Goal: Task Accomplishment & Management: Use online tool/utility

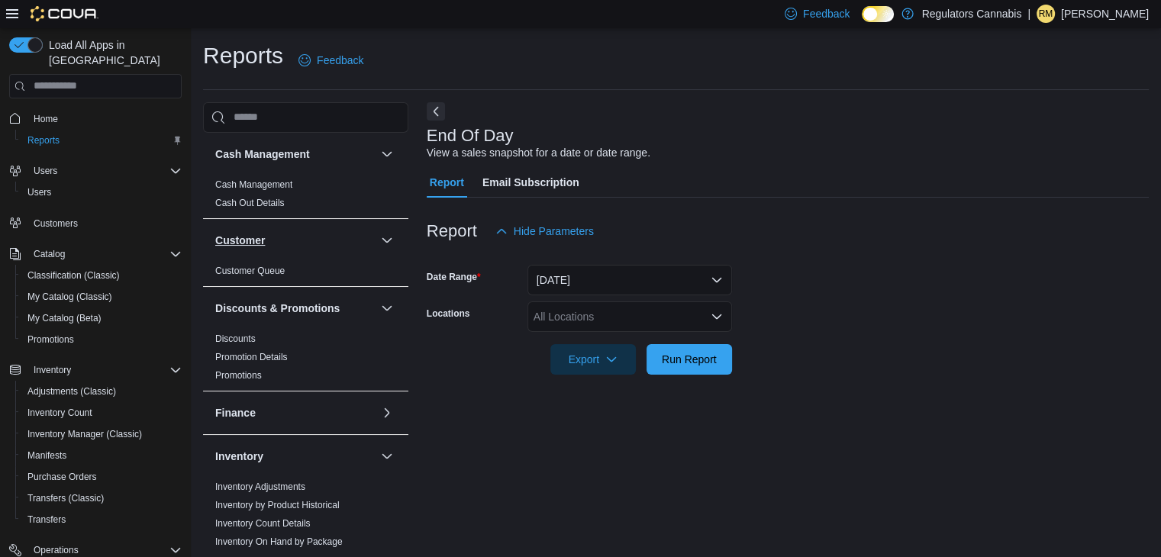
scroll to position [5, 0]
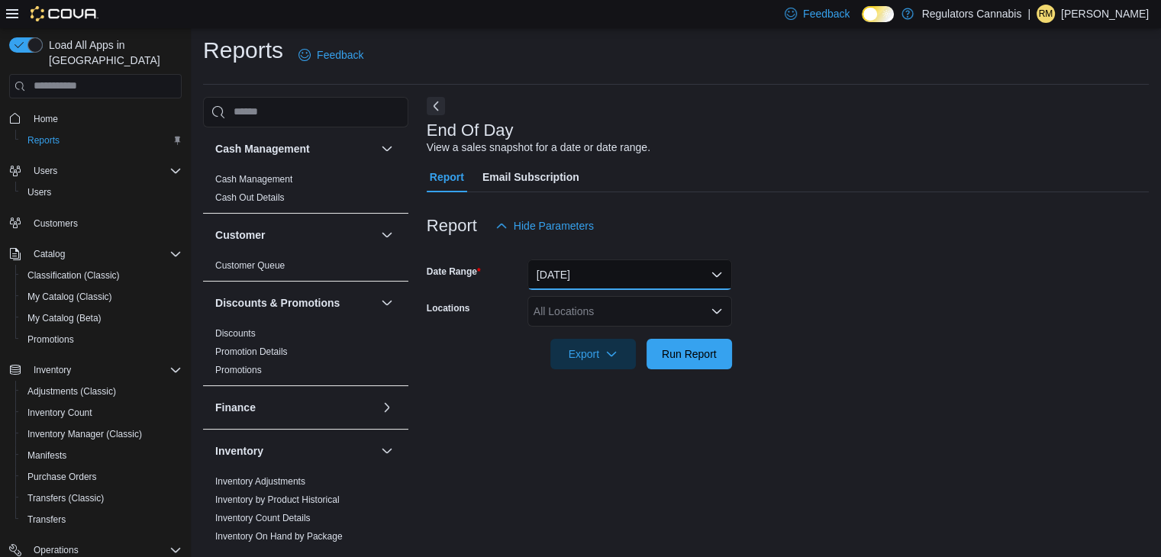
click at [625, 268] on button "[DATE]" at bounding box center [629, 274] width 205 height 31
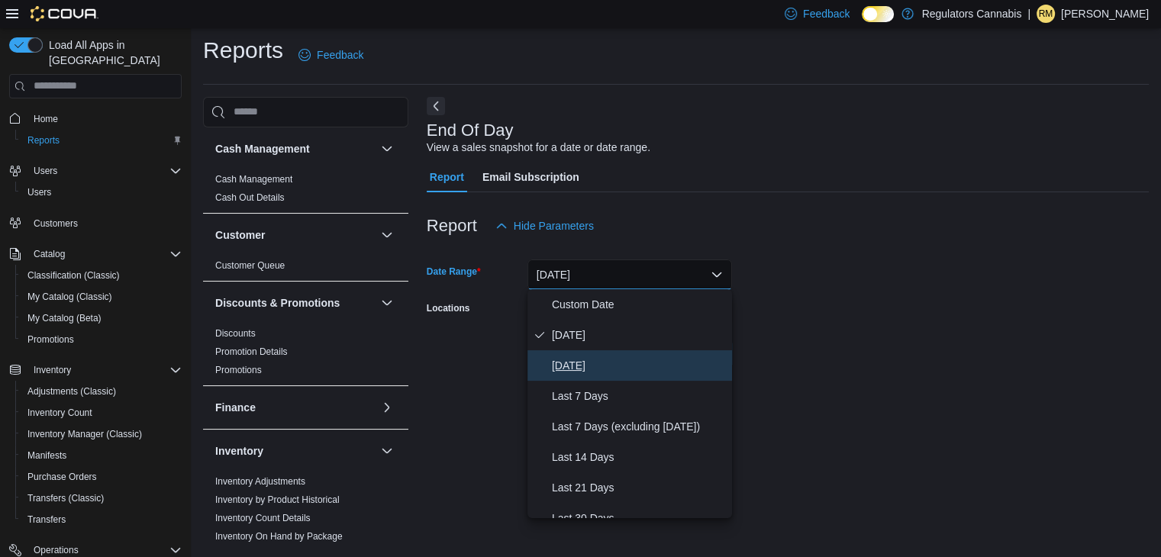
click at [581, 370] on span "[DATE]" at bounding box center [639, 365] width 174 height 18
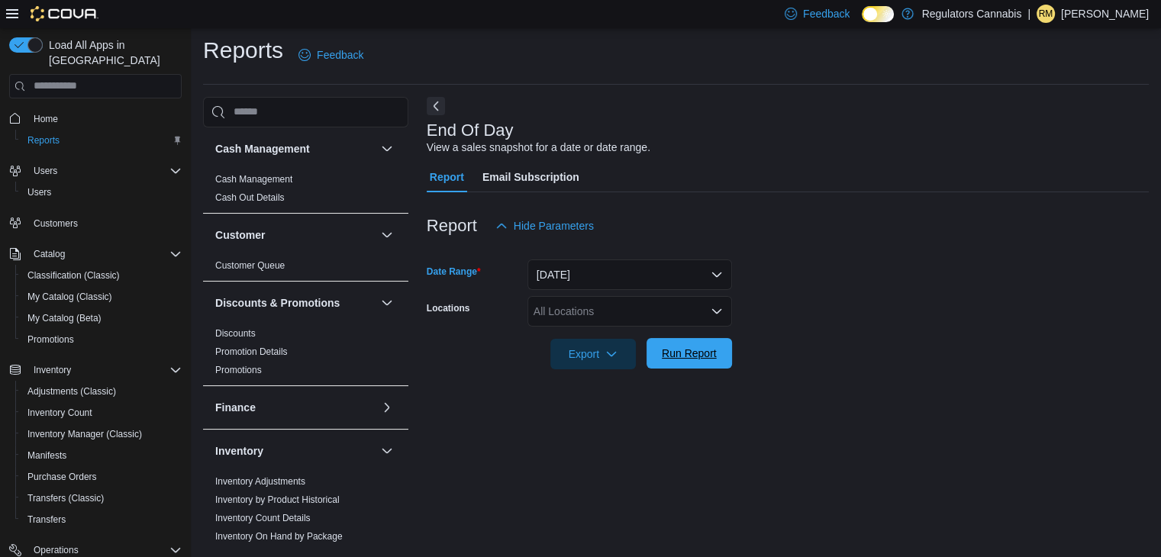
click at [675, 357] on span "Run Report" at bounding box center [689, 353] width 55 height 15
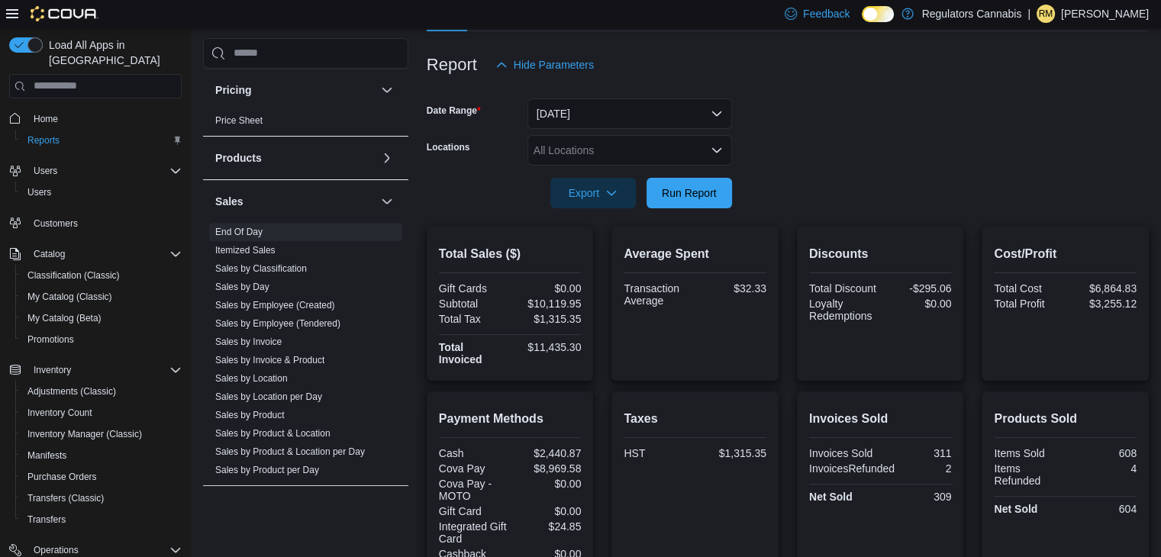
scroll to position [825, 0]
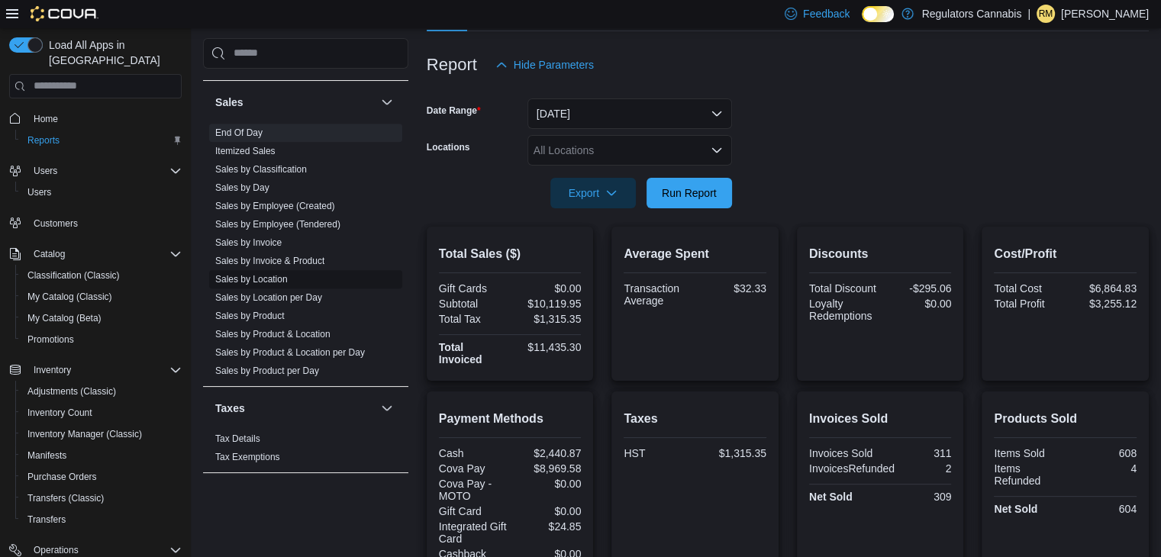
click at [253, 274] on link "Sales by Location" at bounding box center [251, 279] width 73 height 11
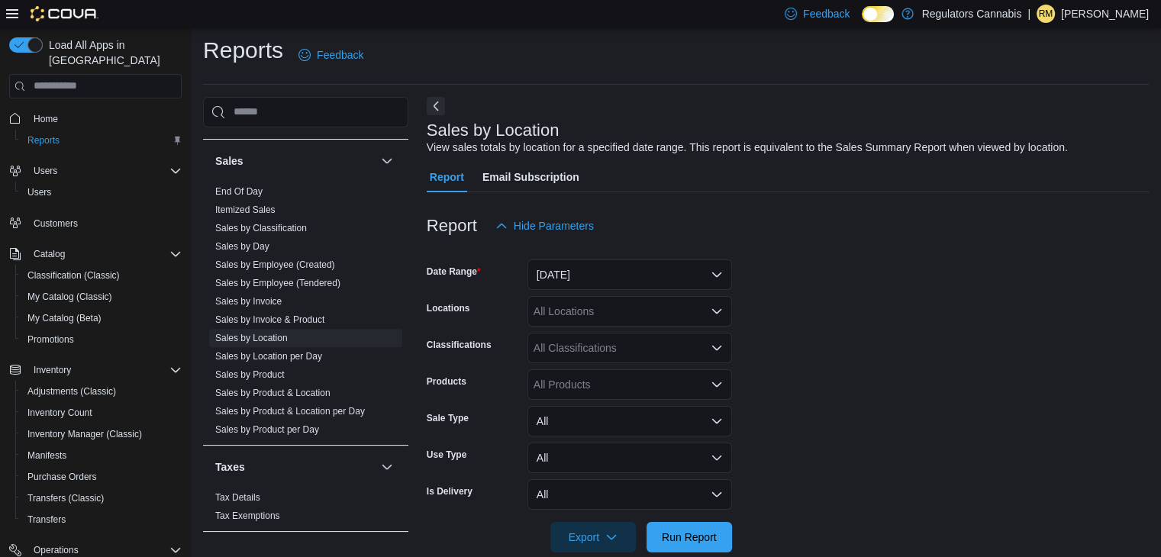
scroll to position [31, 0]
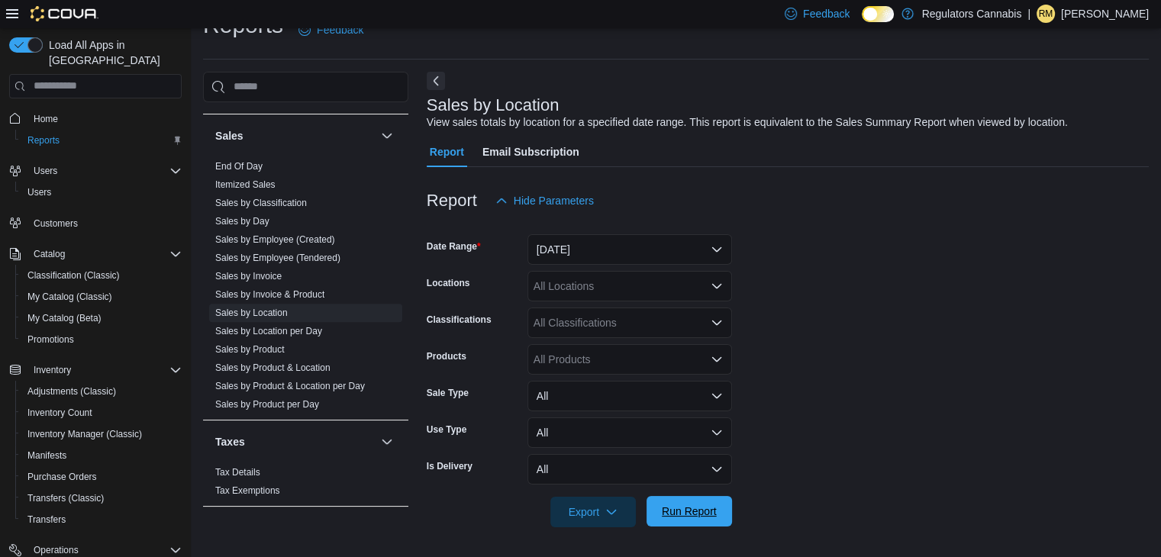
click at [683, 506] on span "Run Report" at bounding box center [689, 511] width 55 height 15
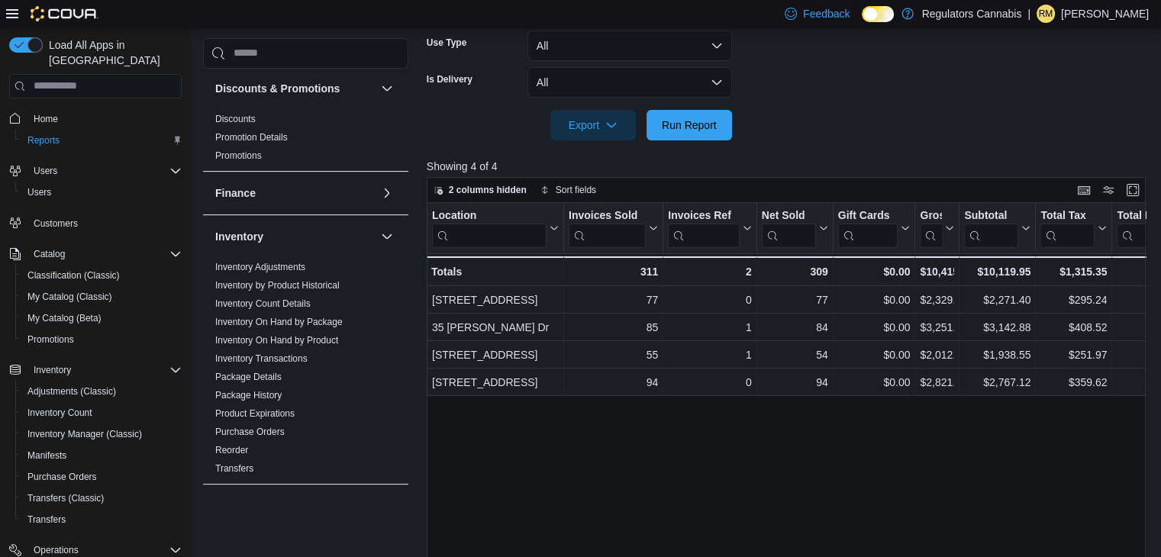
scroll to position [154, 0]
click at [288, 338] on link "Inventory On Hand by Product" at bounding box center [276, 342] width 123 height 11
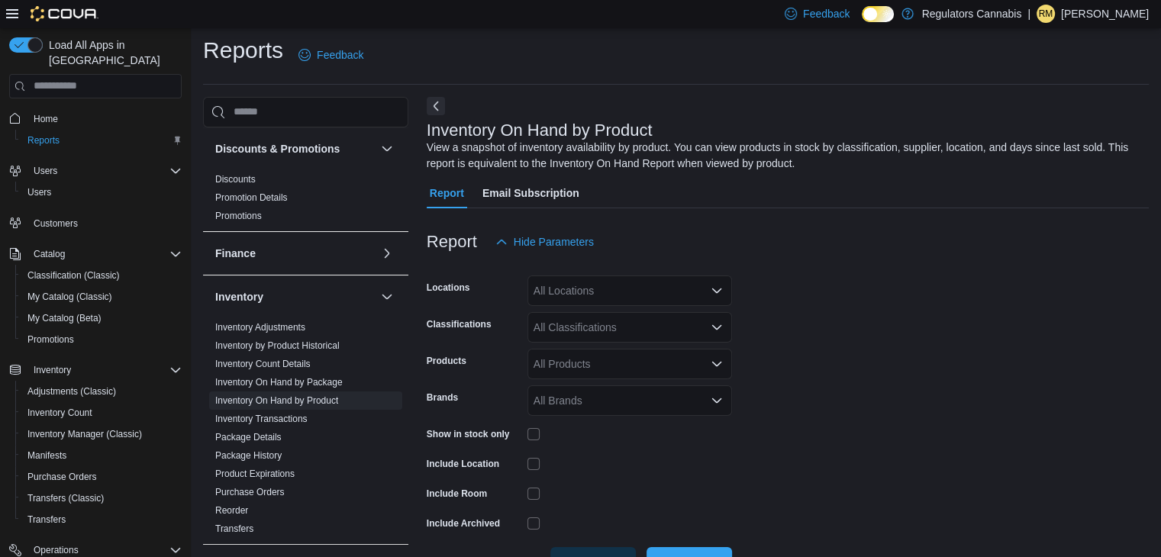
scroll to position [51, 0]
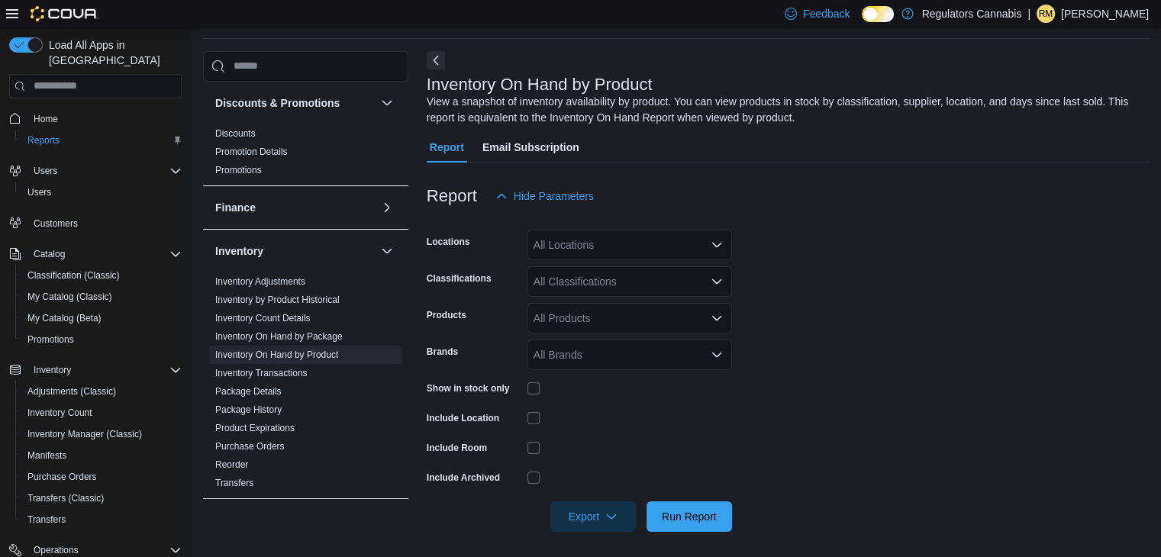
click at [612, 237] on div "All Locations" at bounding box center [629, 245] width 205 height 31
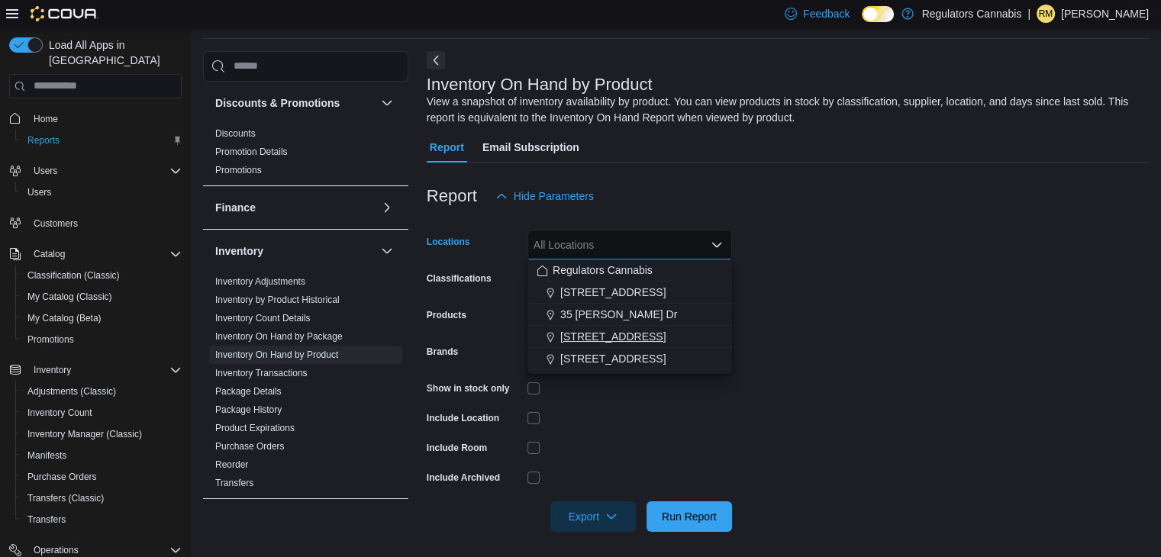
click at [584, 339] on span "[STREET_ADDRESS]" at bounding box center [612, 336] width 105 height 15
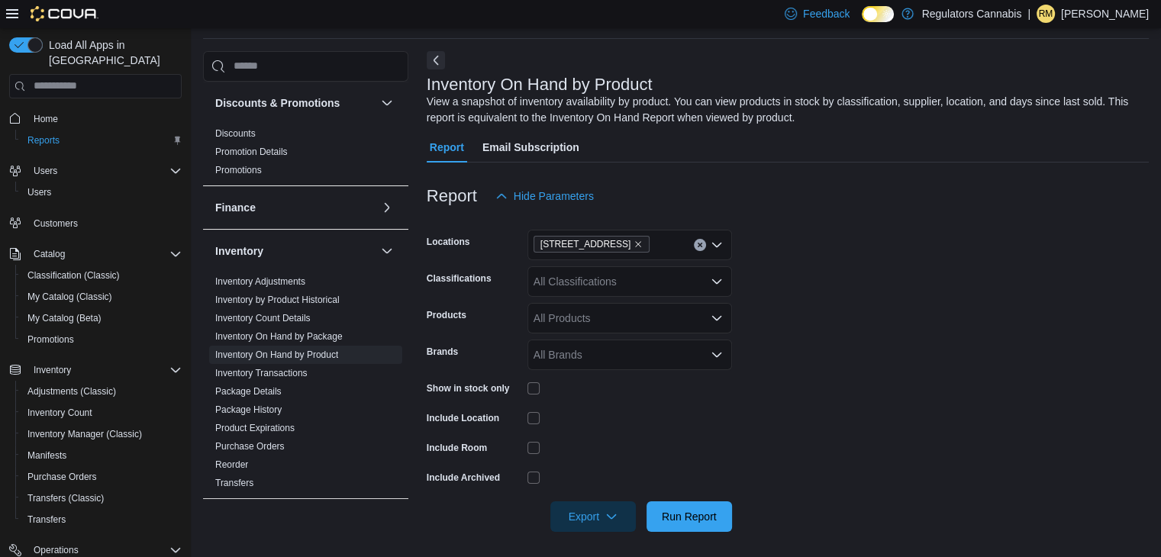
click at [592, 386] on div at bounding box center [629, 388] width 205 height 12
click at [629, 279] on div "All Classifications" at bounding box center [629, 281] width 205 height 31
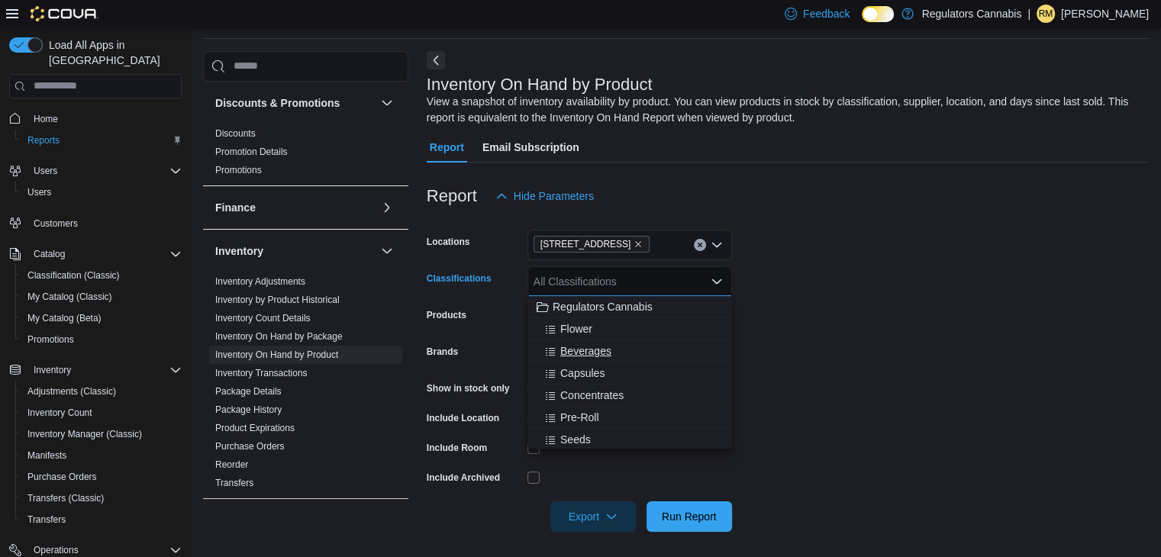
click at [597, 350] on span "Beverages" at bounding box center [585, 350] width 51 height 15
click at [767, 273] on form "Locations [STREET_ADDRESS] Classifications Beverages Combo box. Selected. [GEOG…" at bounding box center [788, 371] width 722 height 321
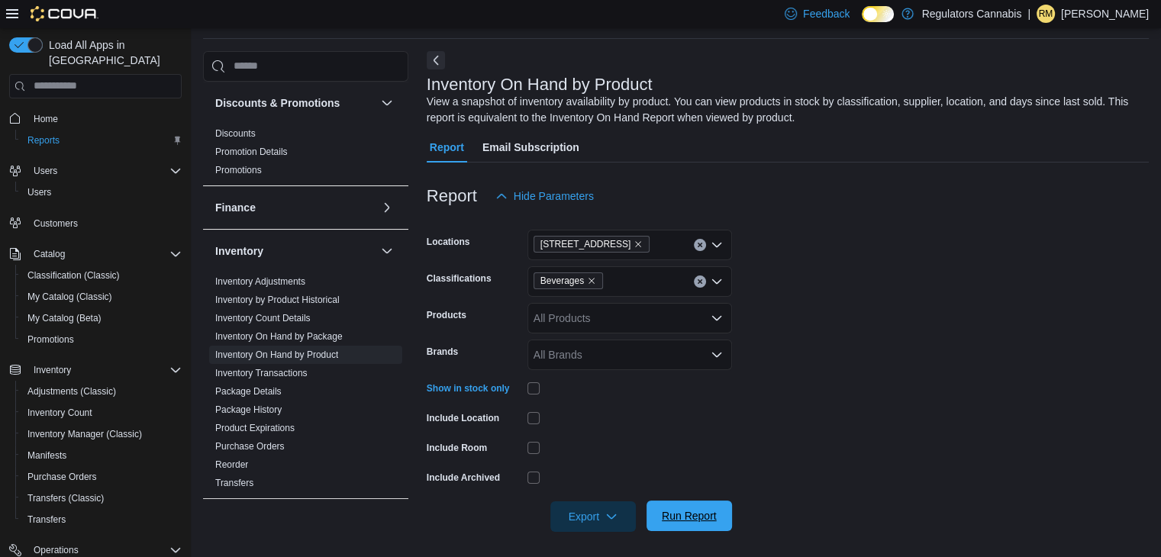
click at [687, 514] on span "Run Report" at bounding box center [689, 515] width 55 height 15
click at [609, 508] on span "Export" at bounding box center [592, 516] width 67 height 31
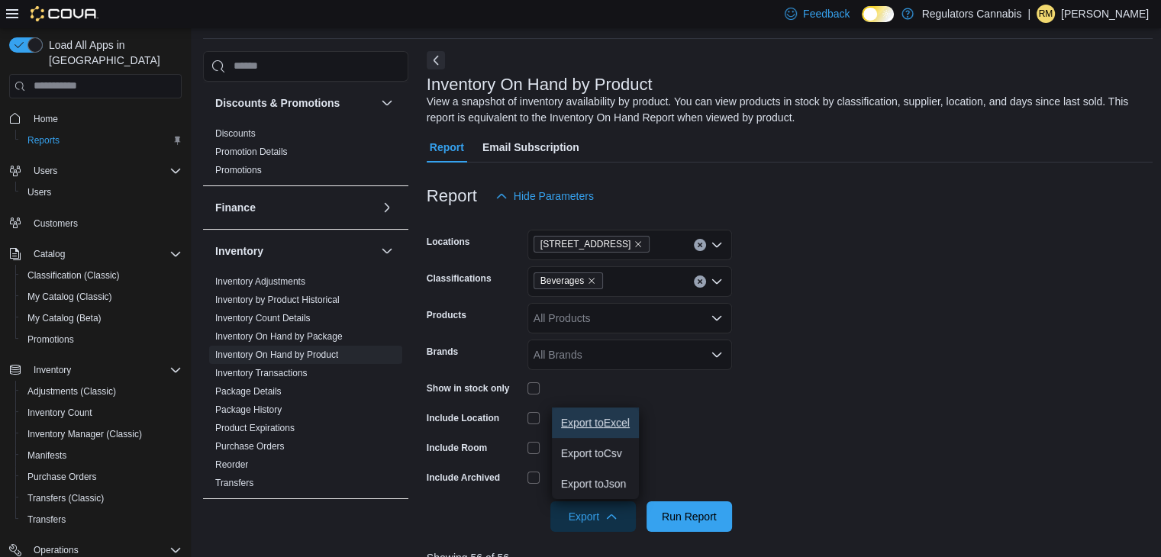
click at [583, 414] on button "Export to Excel" at bounding box center [595, 423] width 87 height 31
